Goal: Find specific page/section: Find specific page/section

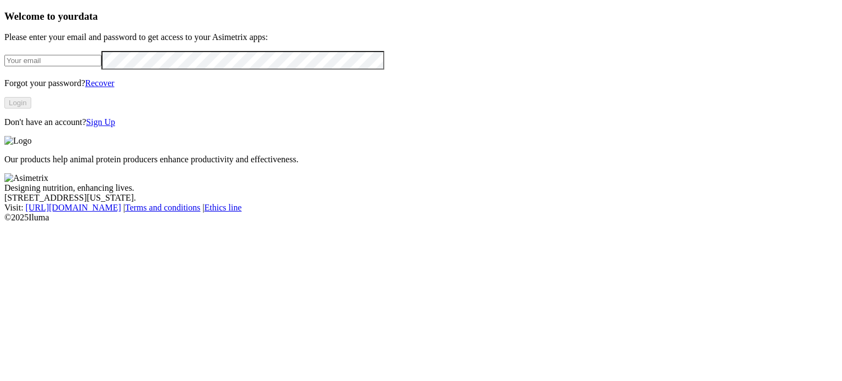
type input "[PERSON_NAME][EMAIL_ADDRESS][PERSON_NAME][DOMAIN_NAME]"
click at [31, 109] on button "Login" at bounding box center [17, 103] width 27 height 12
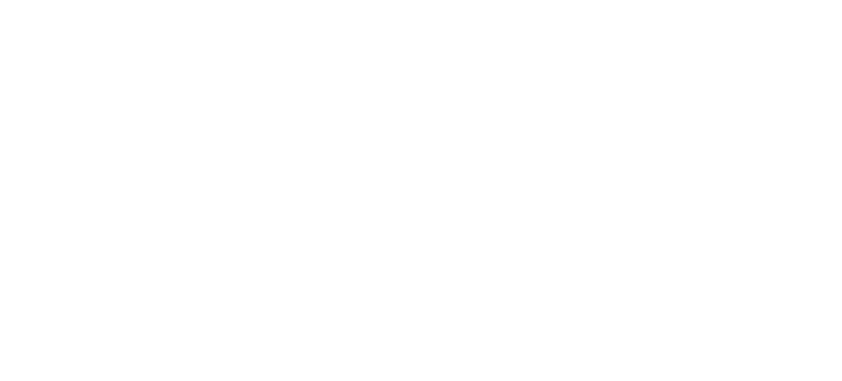
drag, startPoint x: 15, startPoint y: 19, endPoint x: 65, endPoint y: 19, distance: 49.3
click at [15, 207] on icon at bounding box center [21, 224] width 34 height 34
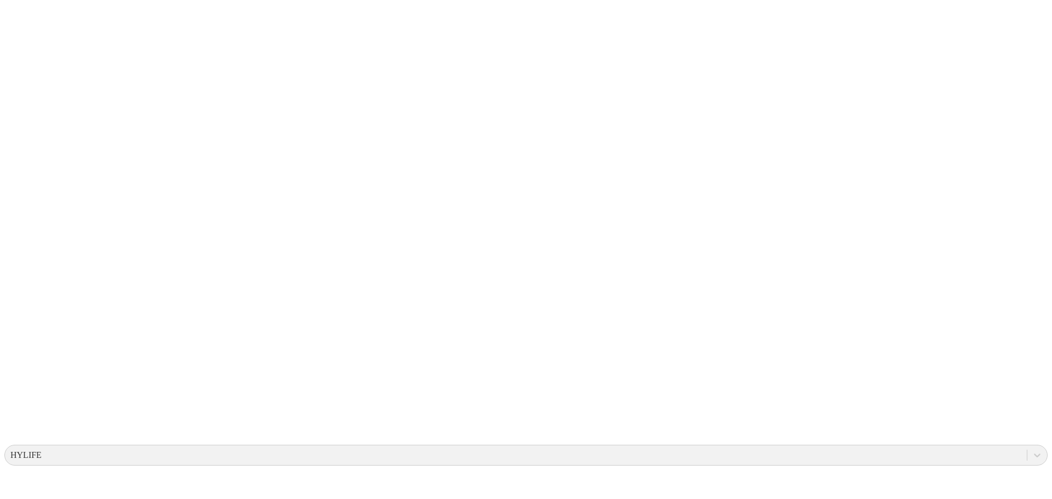
click at [15, 207] on icon at bounding box center [21, 224] width 34 height 34
